Goal: Information Seeking & Learning: Learn about a topic

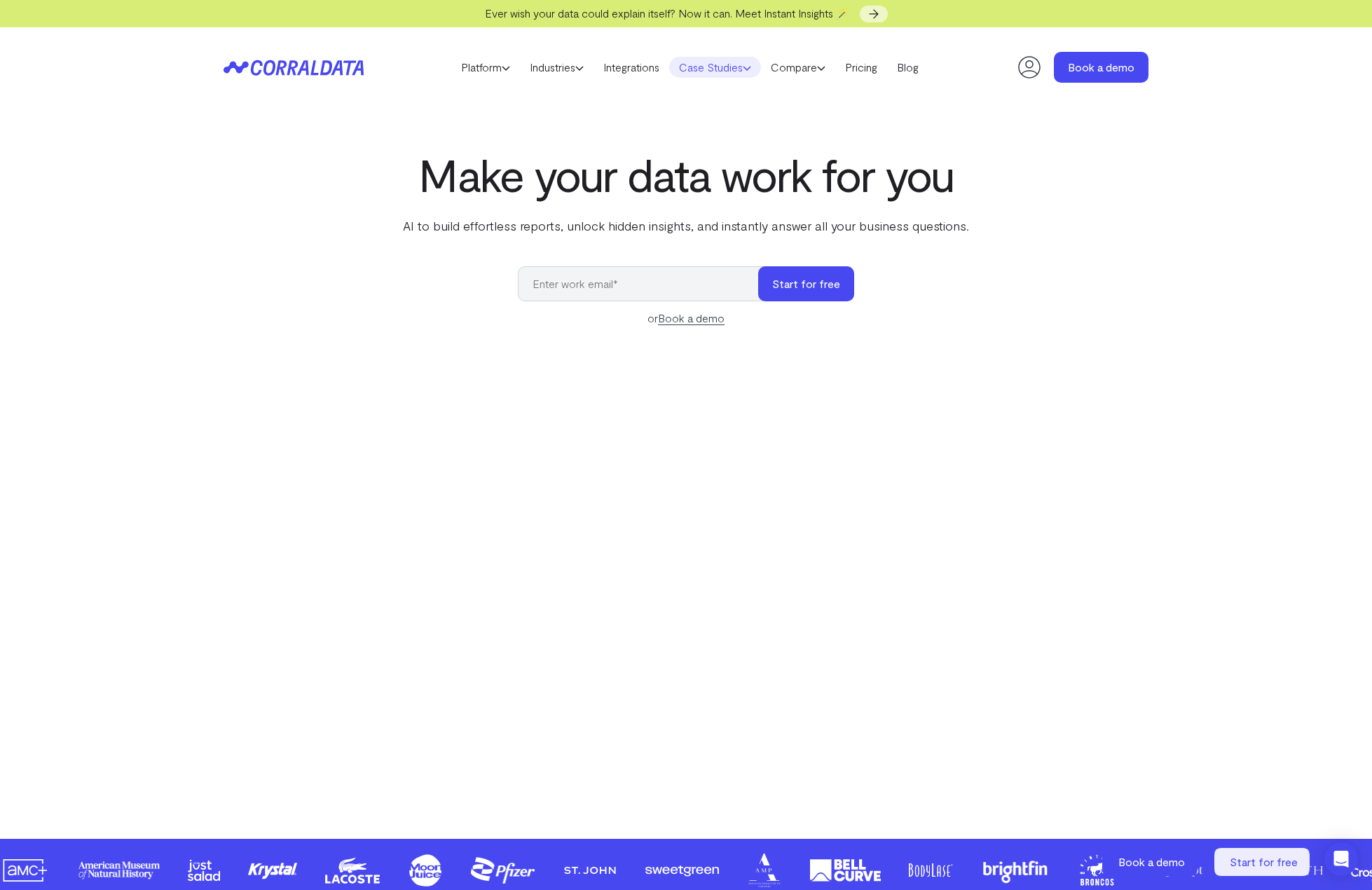
click at [736, 71] on link "Case Studies" at bounding box center [715, 68] width 91 height 21
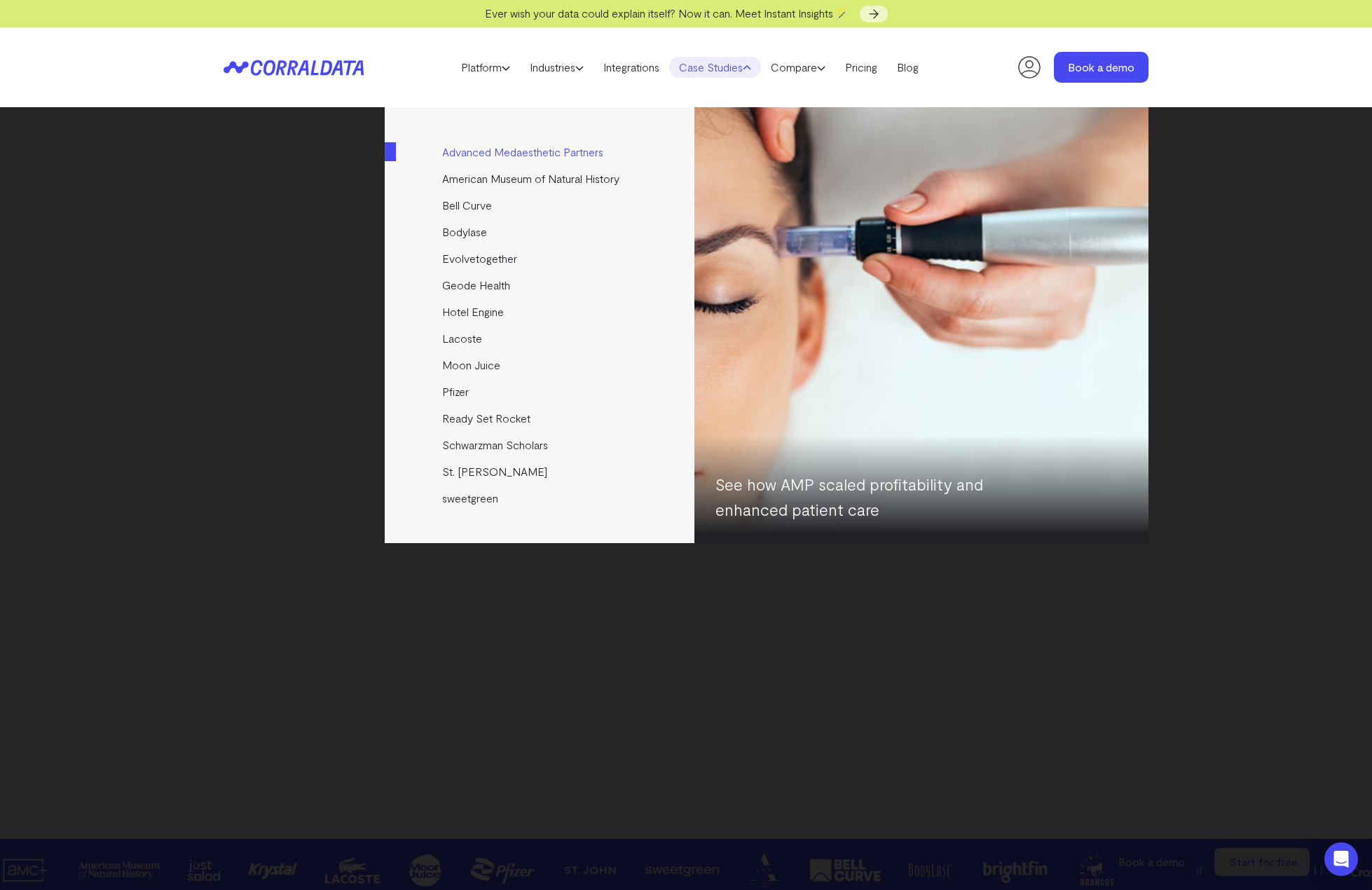
click at [497, 151] on link "Advanced Medaesthetic Partners" at bounding box center [540, 152] width 312 height 27
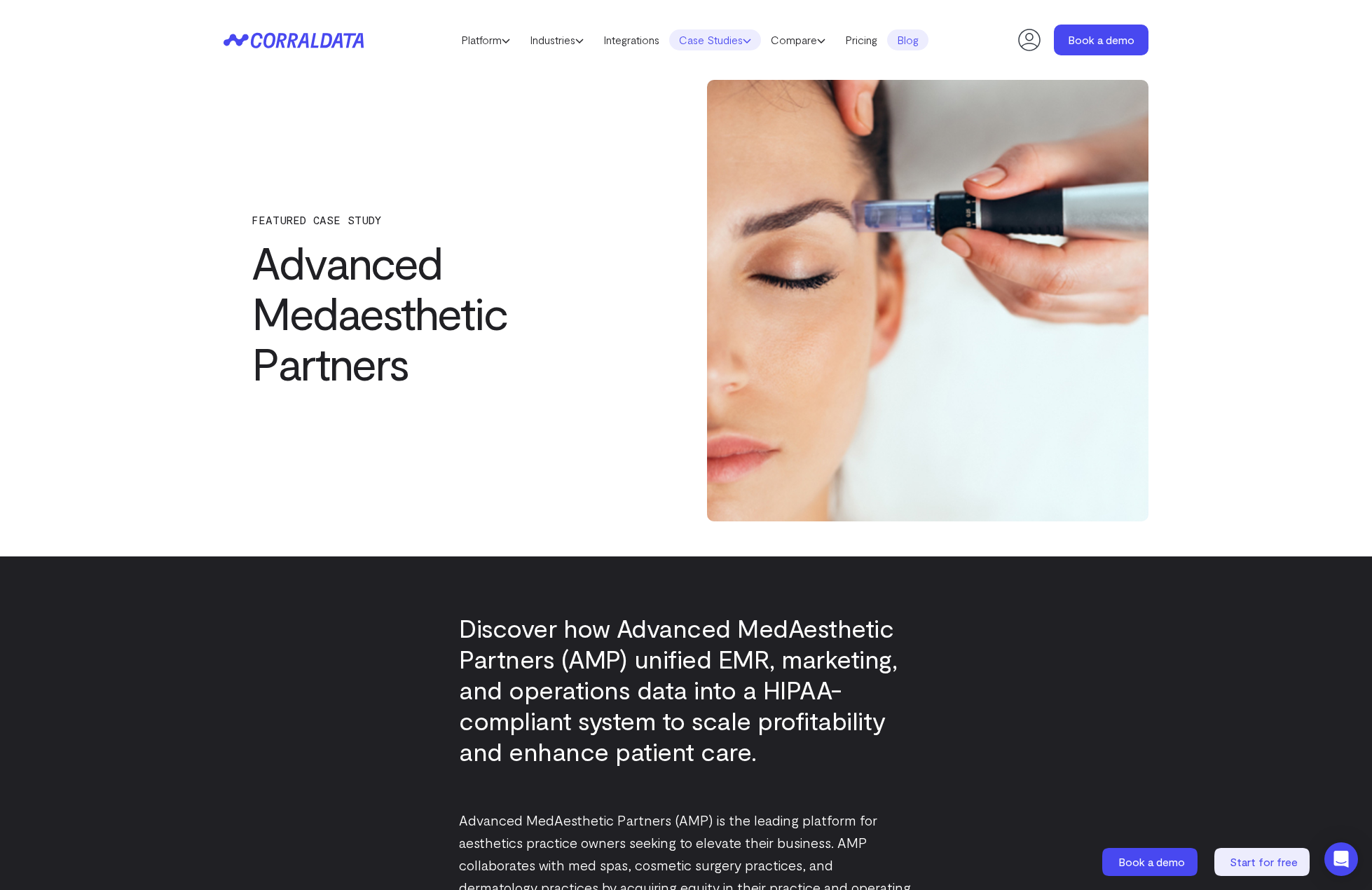
click at [692, 44] on link "Case Studies" at bounding box center [715, 40] width 91 height 21
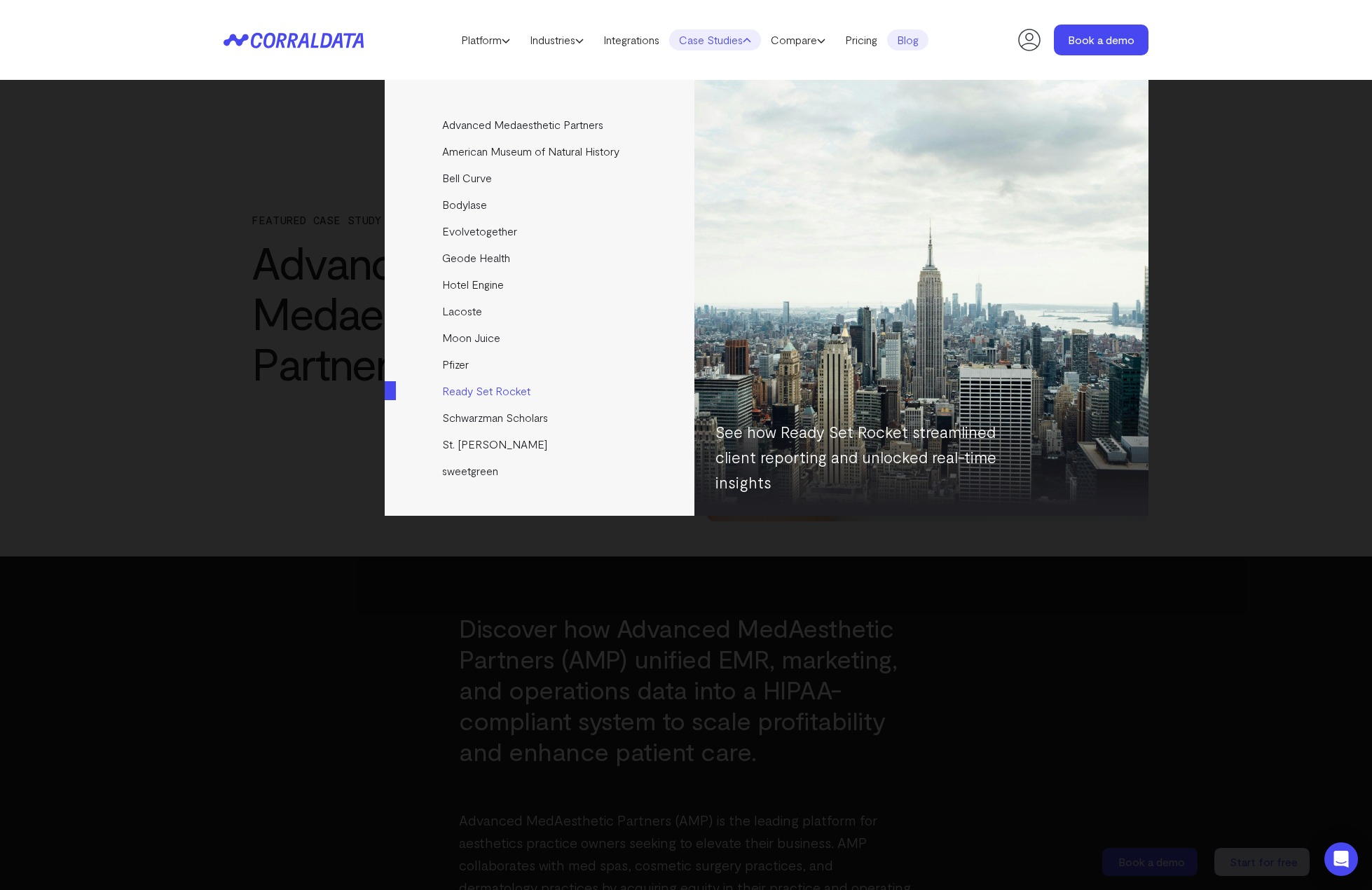
click at [466, 392] on link "Ready Set Rocket" at bounding box center [540, 391] width 312 height 27
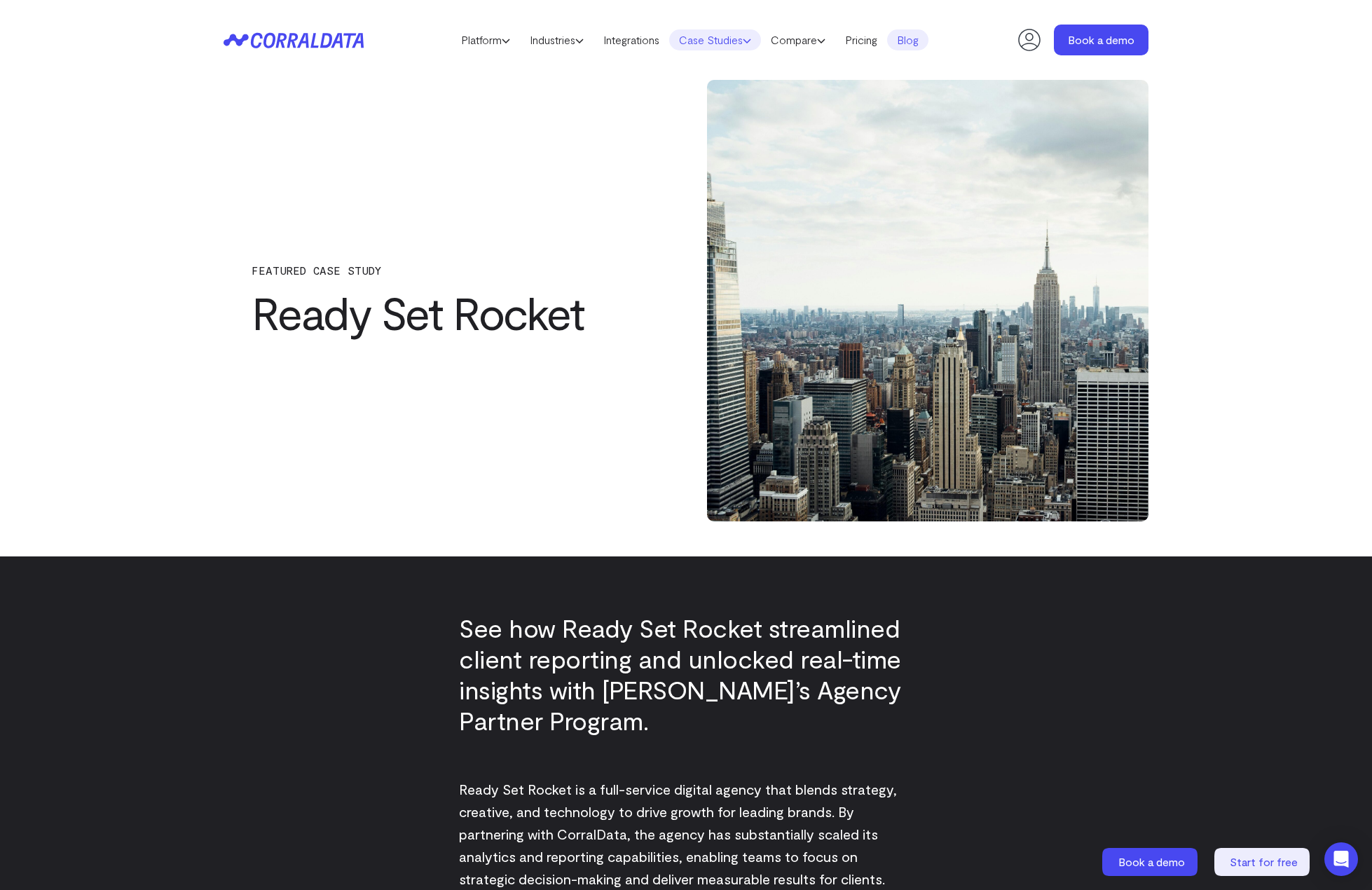
click at [715, 34] on link "Case Studies" at bounding box center [715, 40] width 91 height 21
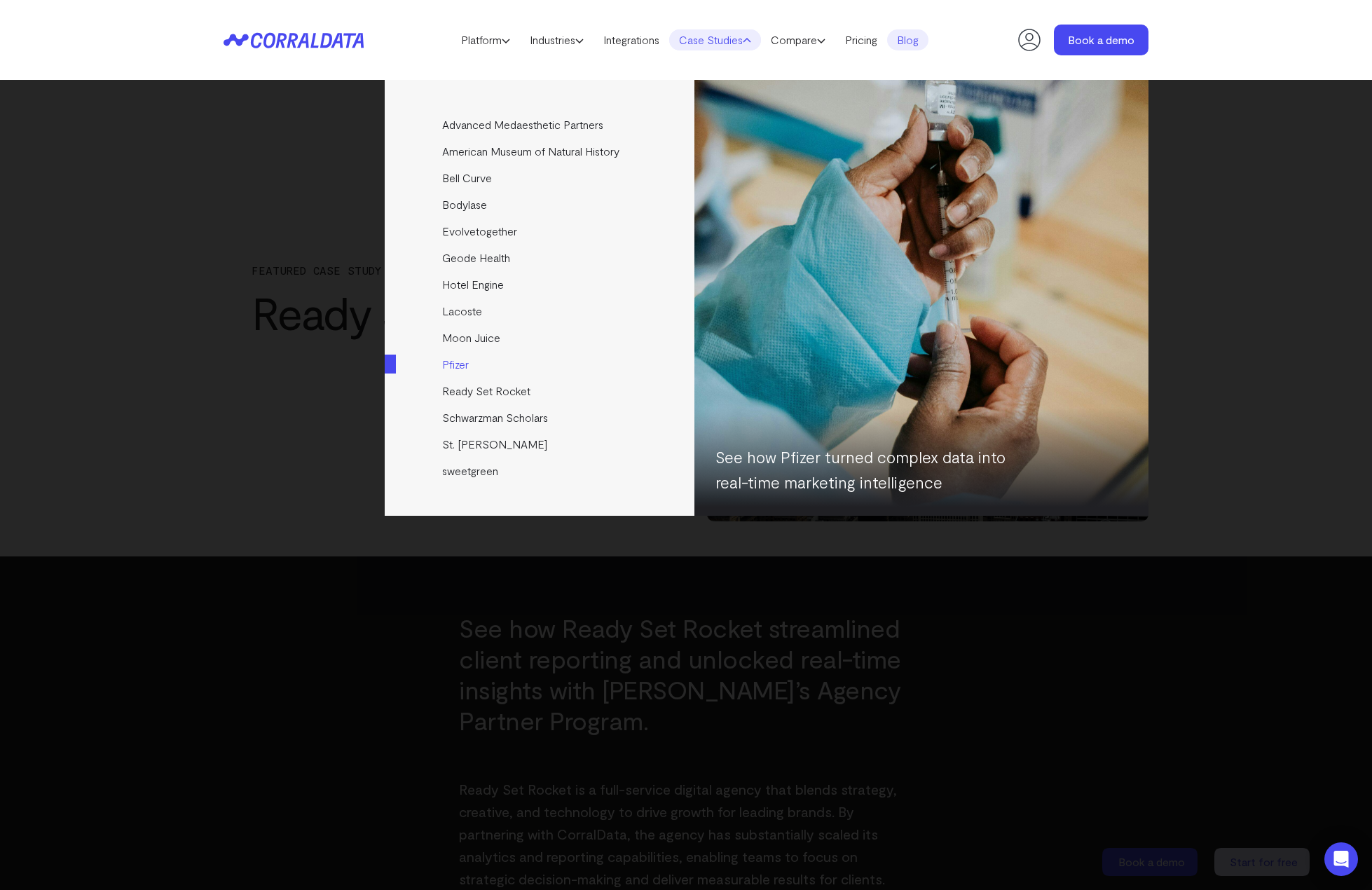
click at [460, 362] on link "Pfizer" at bounding box center [540, 364] width 312 height 27
